Goal: Task Accomplishment & Management: Manage account settings

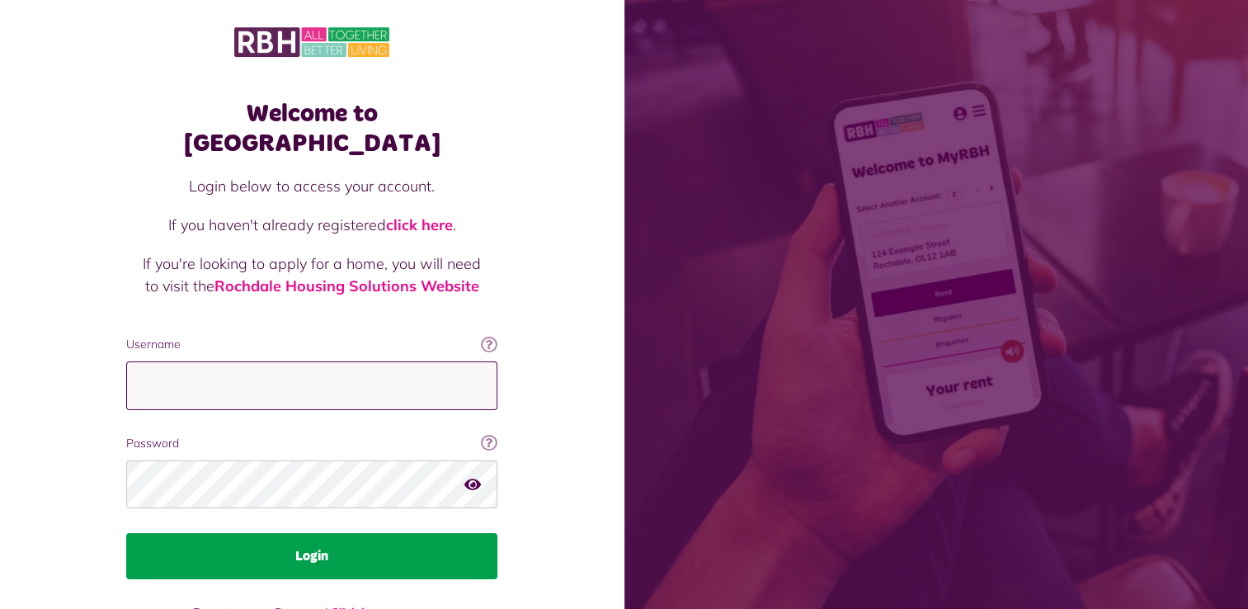
type input "**********"
click at [326, 533] on button "Login" at bounding box center [311, 556] width 371 height 46
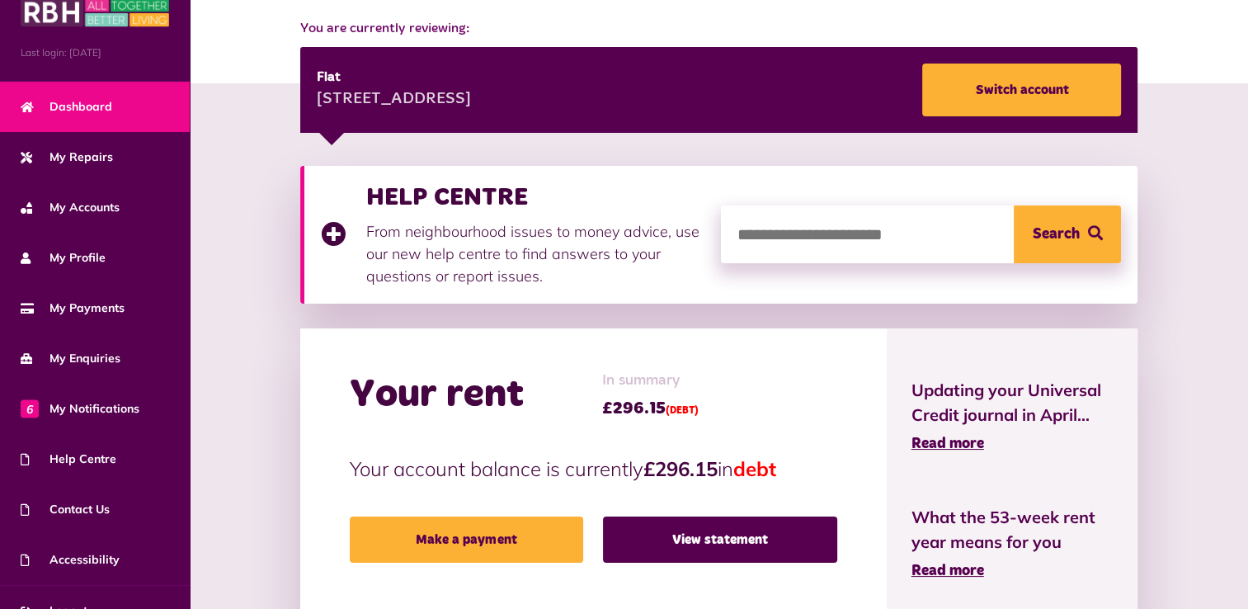
scroll to position [58, 0]
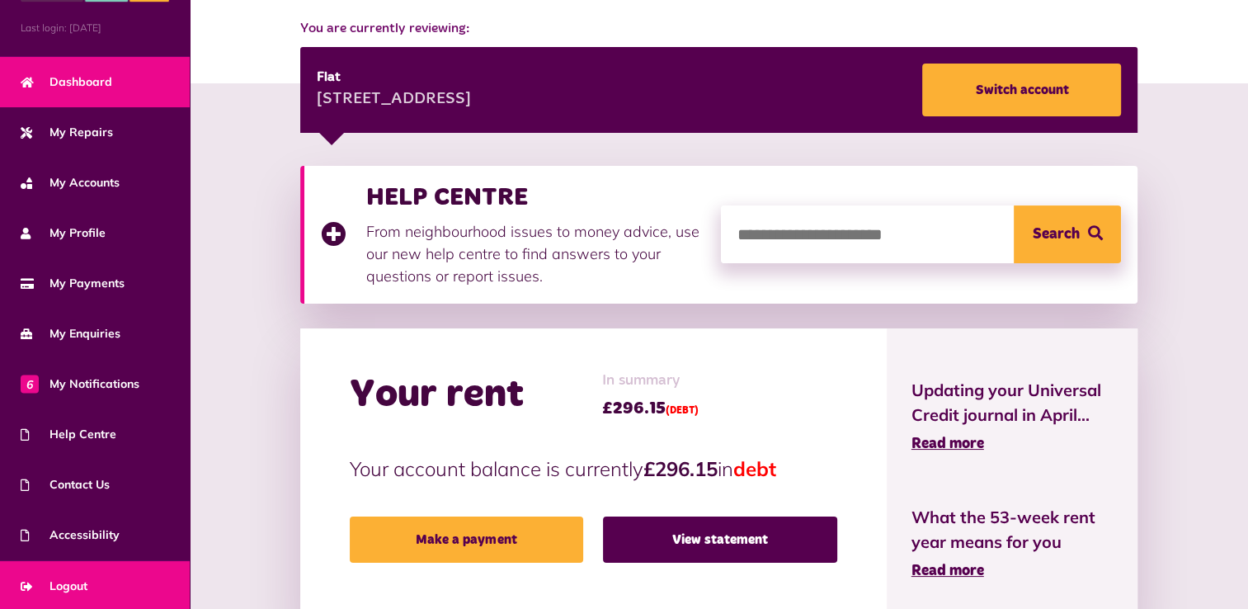
click at [73, 586] on span "Logout" at bounding box center [54, 586] width 67 height 17
